Goal: Transaction & Acquisition: Book appointment/travel/reservation

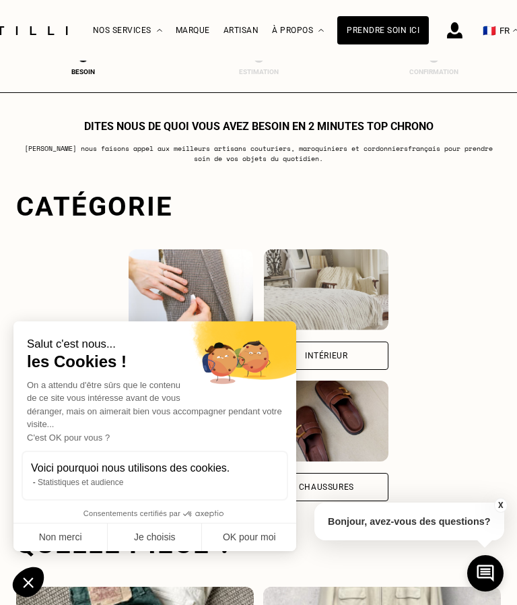
scroll to position [1259, 0]
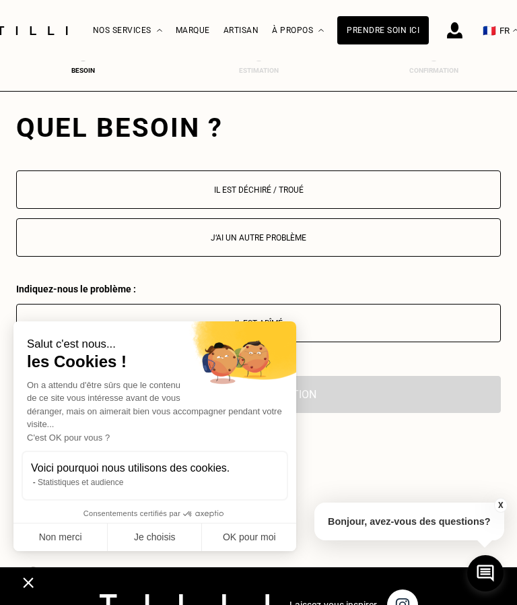
click at [74, 524] on button "Non merci" at bounding box center [60, 538] width 94 height 28
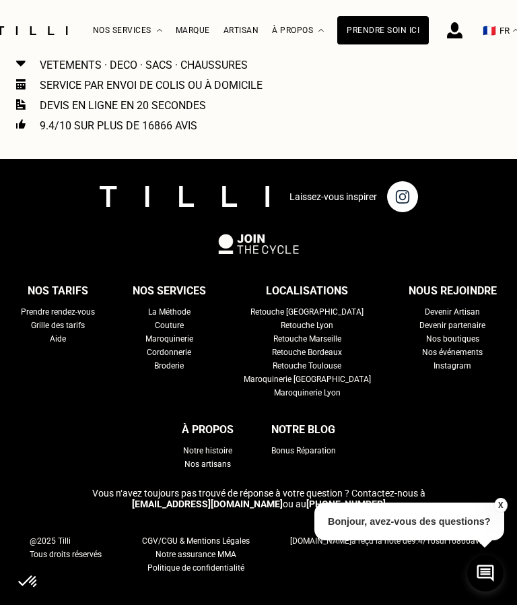
scroll to position [1672, 0]
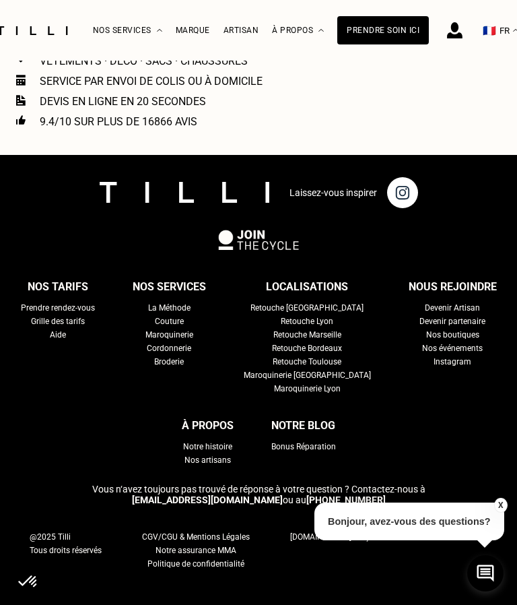
click at [85, 328] on div "Grille des tarifs" at bounding box center [58, 321] width 54 height 13
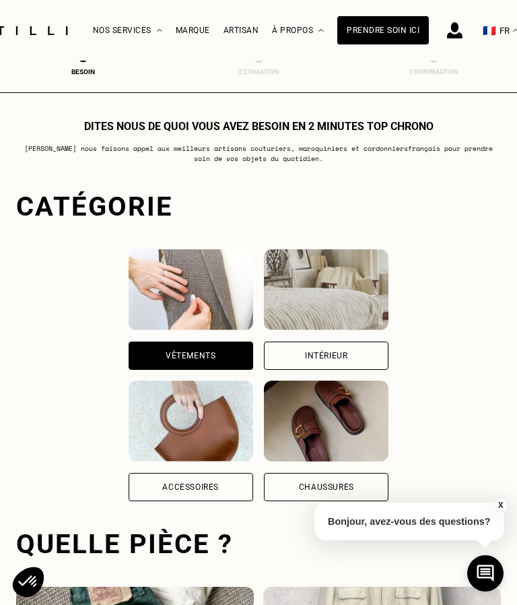
select select "FR"
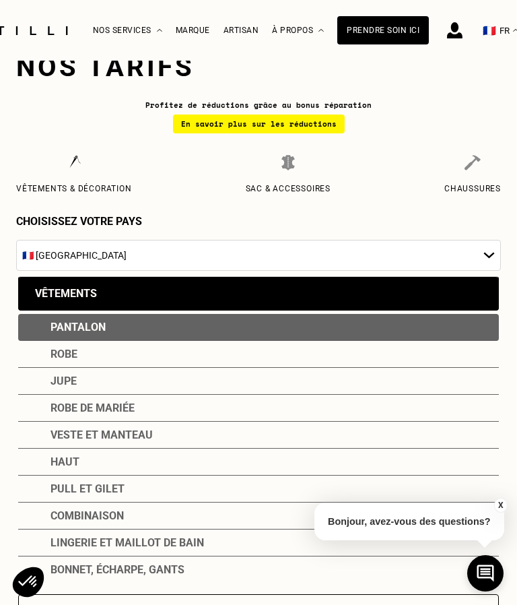
click at [457, 498] on div "Pull et gilet" at bounding box center [258, 489] width 481 height 27
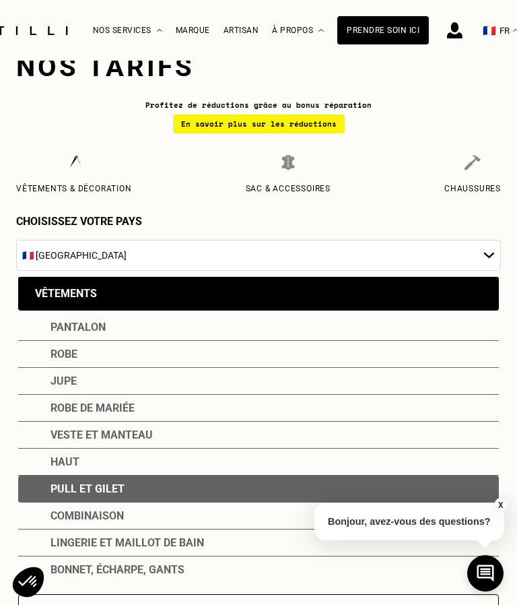
click at [399, 490] on div "Pull et gilet" at bounding box center [258, 489] width 481 height 27
click at [148, 495] on div "Pull et gilet" at bounding box center [258, 489] width 481 height 27
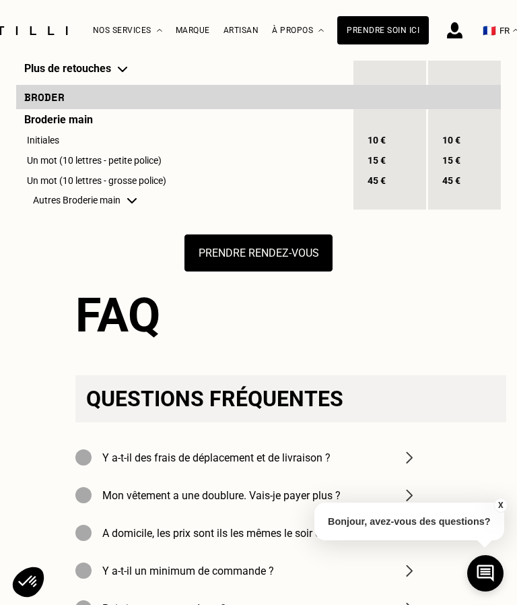
scroll to position [1815, 0]
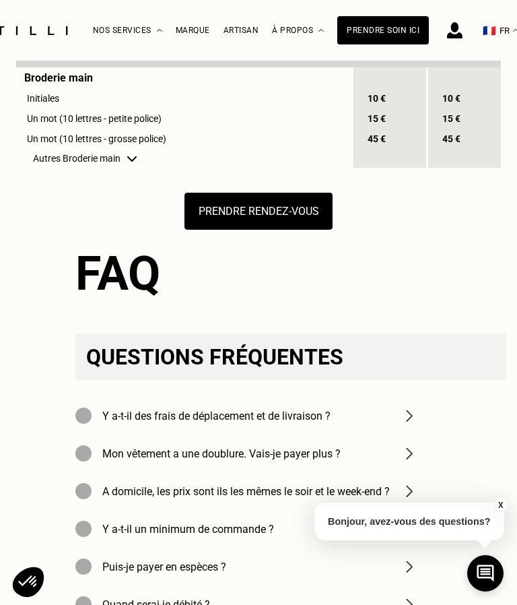
click at [411, 424] on img at bounding box center [410, 416] width 16 height 16
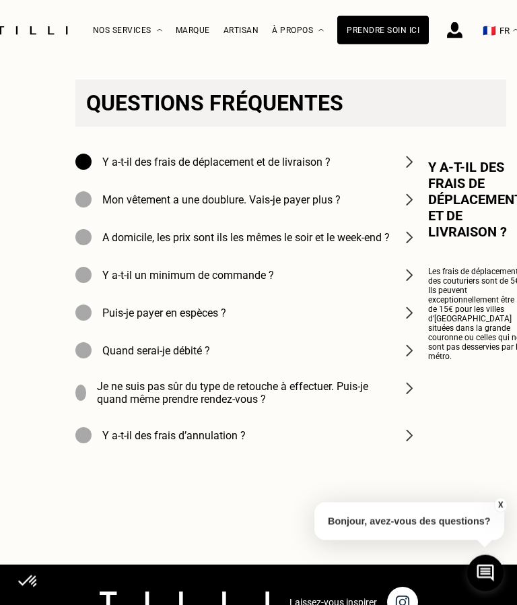
scroll to position [2072, 0]
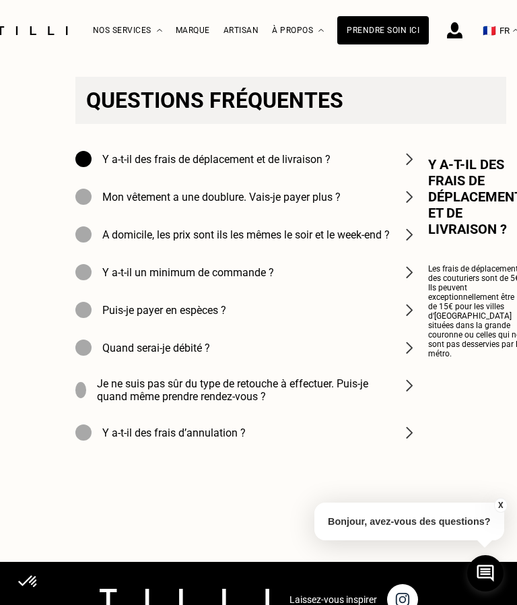
click at [411, 393] on img at bounding box center [410, 385] width 16 height 16
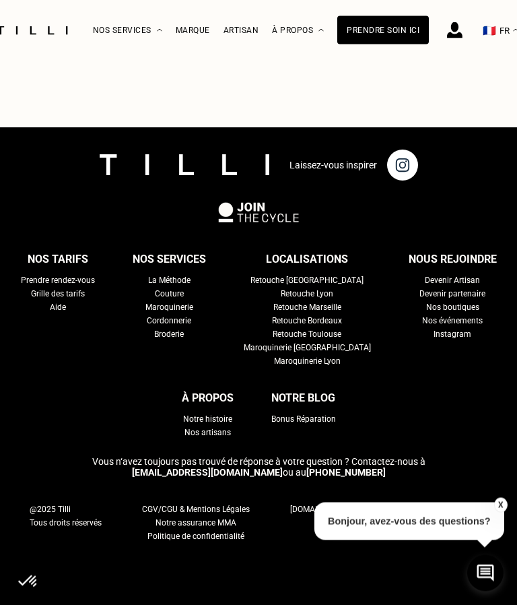
scroll to position [2640, 0]
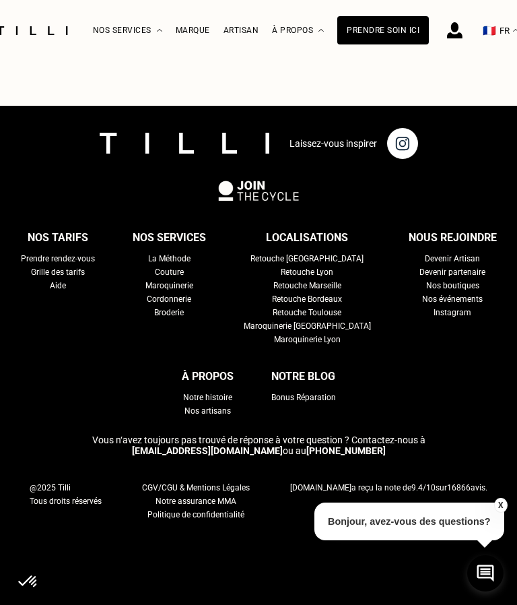
click at [216, 418] on div "Nos artisans" at bounding box center [208, 410] width 46 height 13
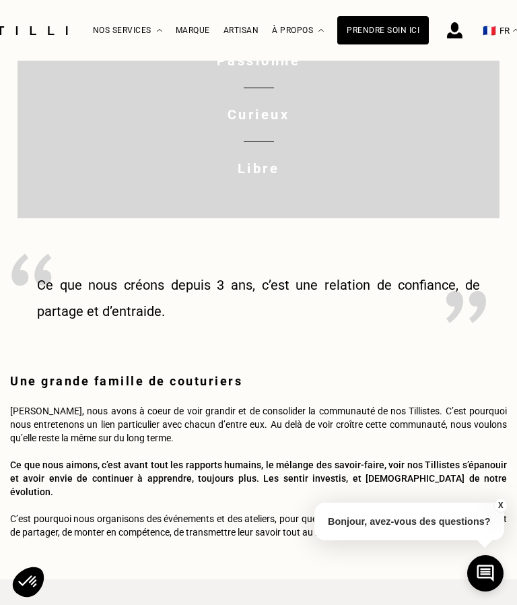
scroll to position [791, 0]
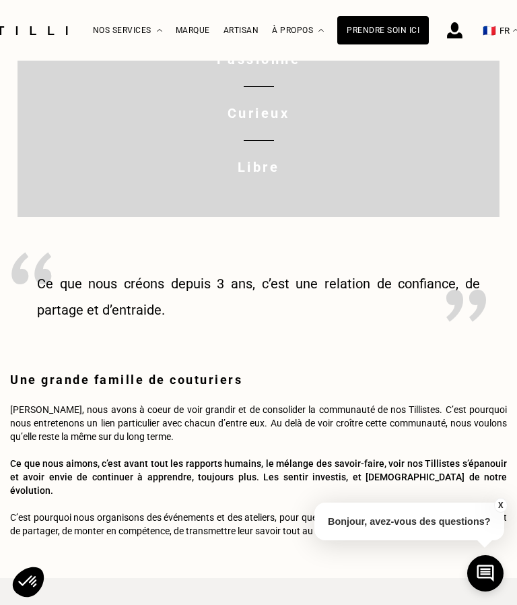
click at [445, 323] on blockquote "Ce que nous créons depuis 3 ans, c’est une relation de confiance, de partage et…" at bounding box center [258, 297] width 443 height 53
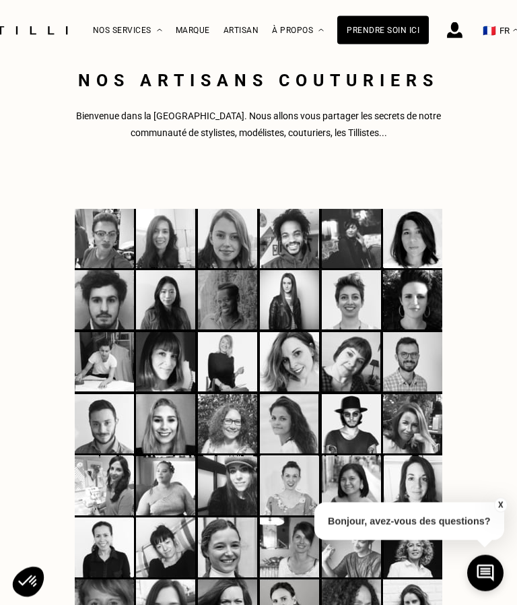
scroll to position [0, 0]
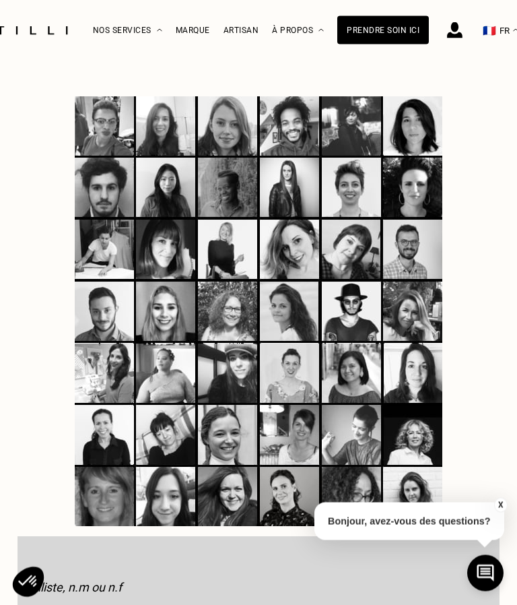
select select "FR"
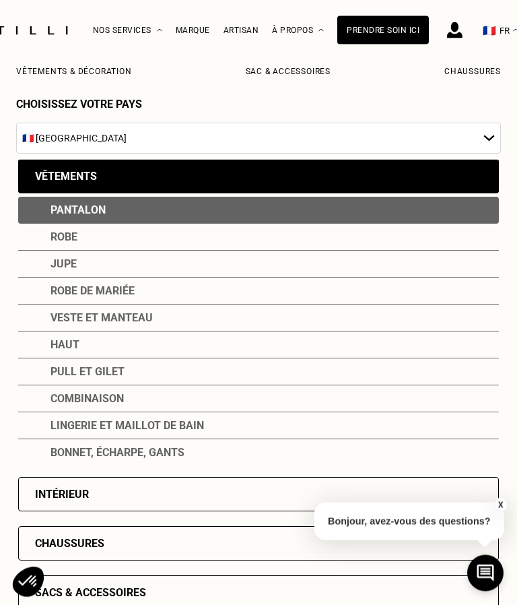
scroll to position [2338, 0]
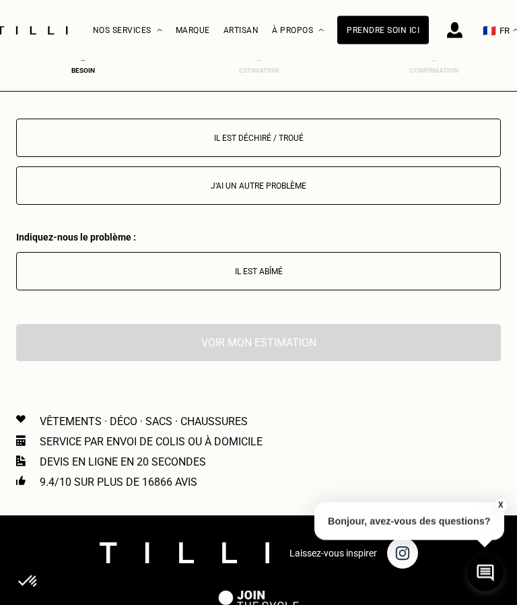
scroll to position [1259, 0]
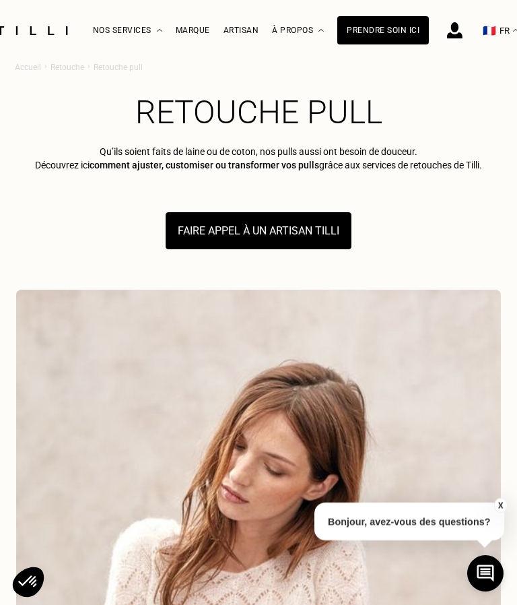
click at [320, 228] on button "FAIRE APPEL À UN ARTISAN TILLI" at bounding box center [259, 230] width 186 height 37
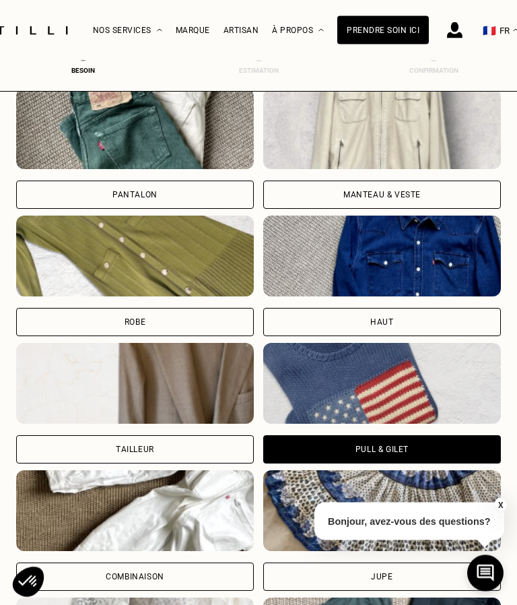
scroll to position [500, 0]
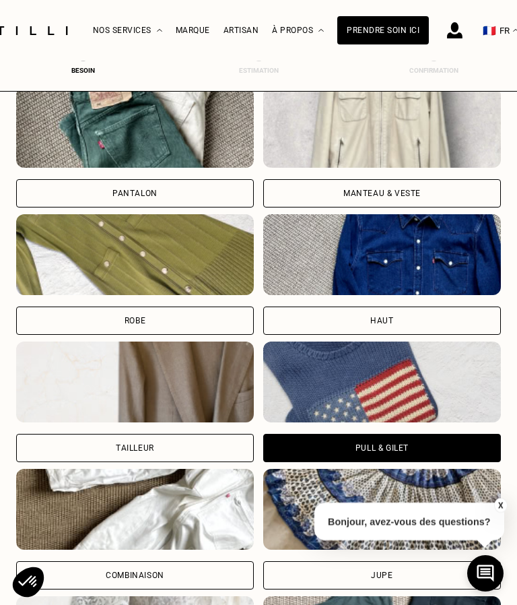
click at [402, 447] on div "Pull & gilet" at bounding box center [382, 448] width 53 height 8
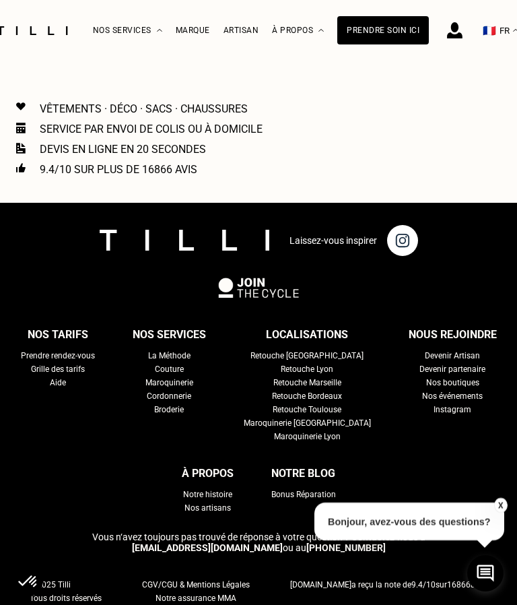
scroll to position [1585, 0]
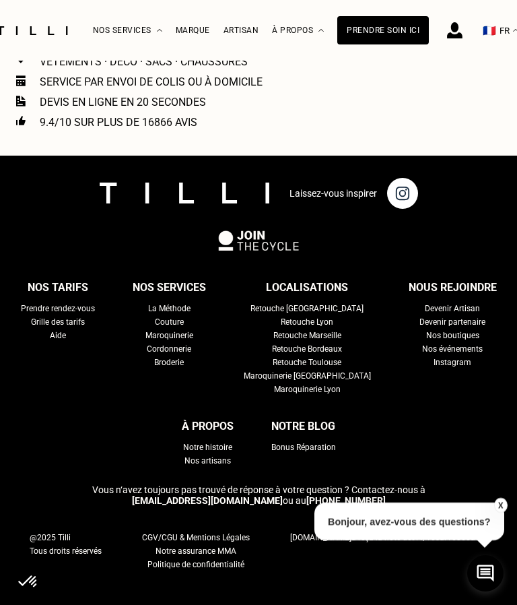
click at [85, 325] on div "Grille des tarifs" at bounding box center [58, 321] width 54 height 13
select select "FR"
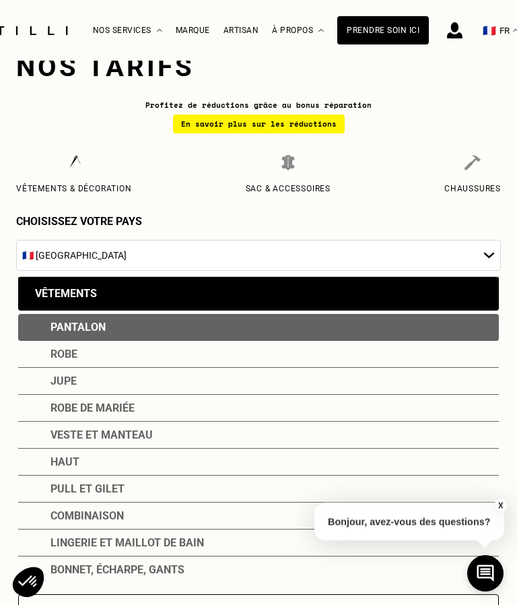
click at [418, 493] on div "Pull et gilet" at bounding box center [258, 489] width 481 height 27
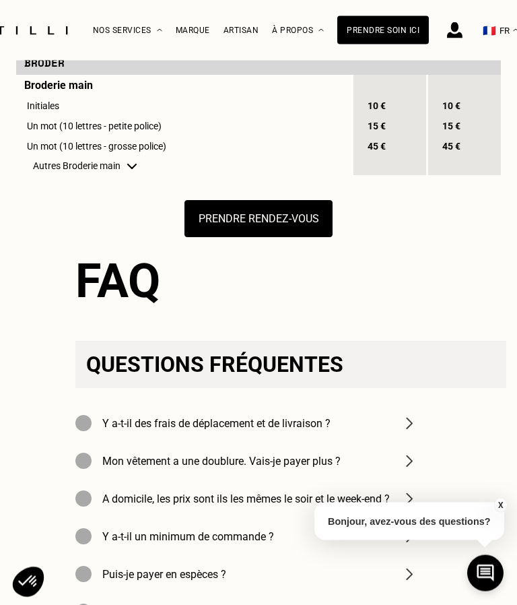
scroll to position [1808, 0]
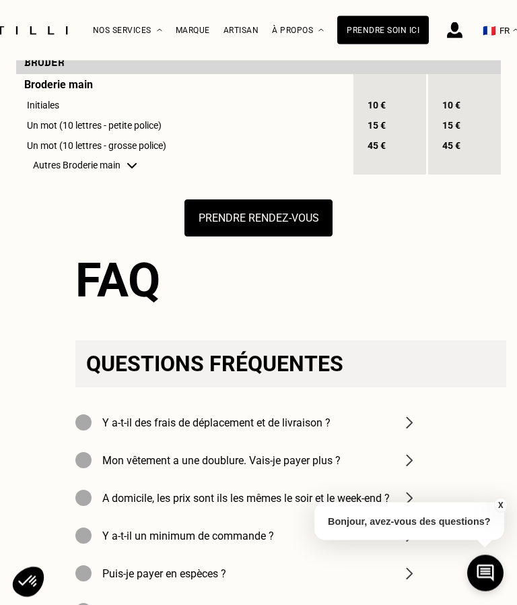
click at [417, 431] on img at bounding box center [410, 423] width 16 height 16
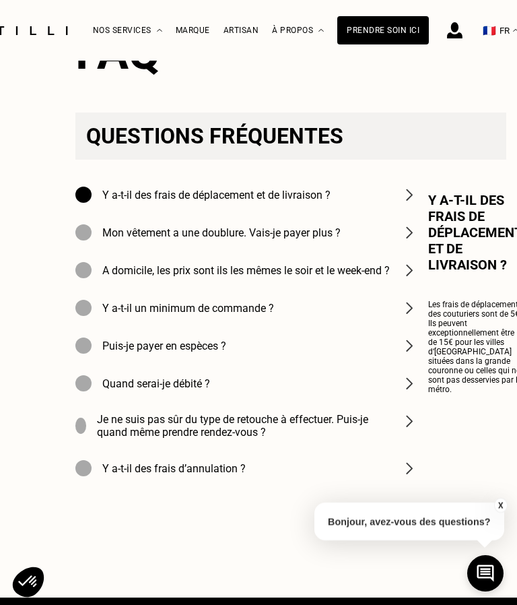
scroll to position [2034, 0]
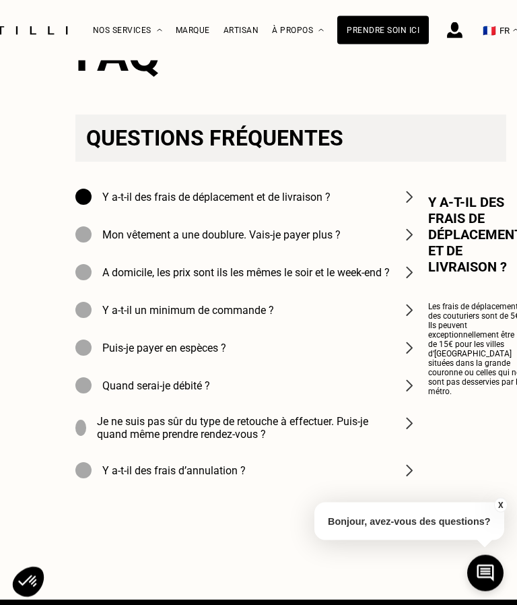
click at [410, 319] on img at bounding box center [410, 311] width 16 height 16
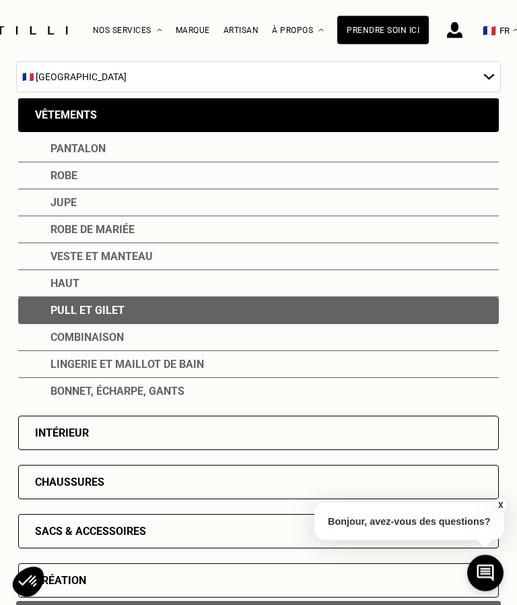
scroll to position [0, 0]
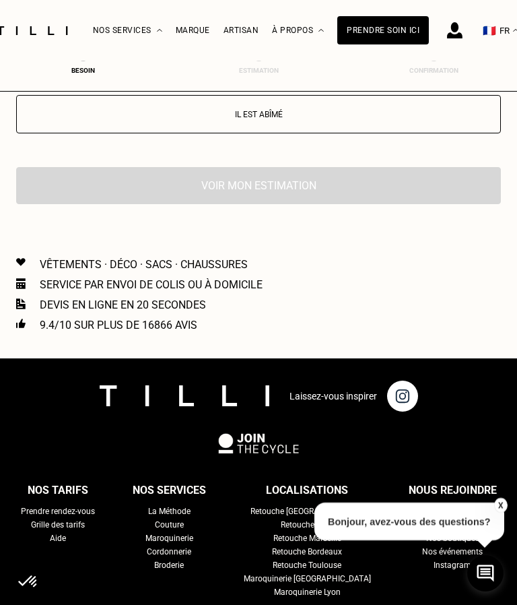
scroll to position [1259, 0]
